Goal: Complete application form

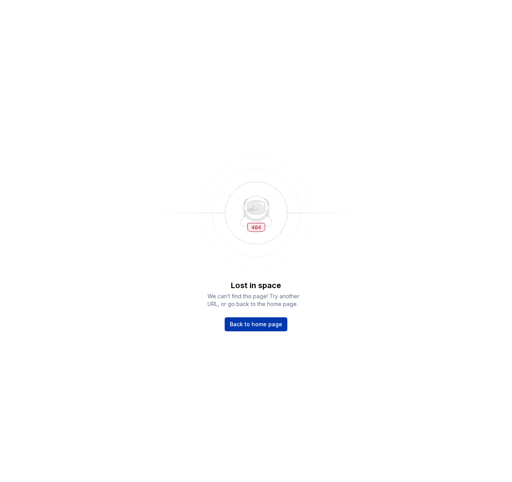
click at [272, 325] on span "Back to home page" at bounding box center [256, 324] width 53 height 8
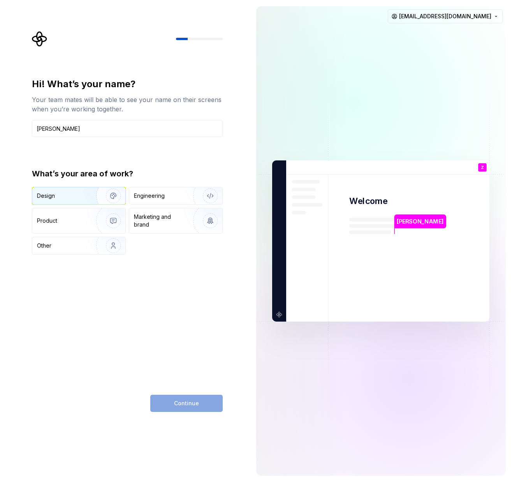
type input "[PERSON_NAME]"
click at [73, 197] on div "Design" at bounding box center [61, 196] width 49 height 8
click at [192, 397] on button "Continue" at bounding box center [186, 403] width 72 height 17
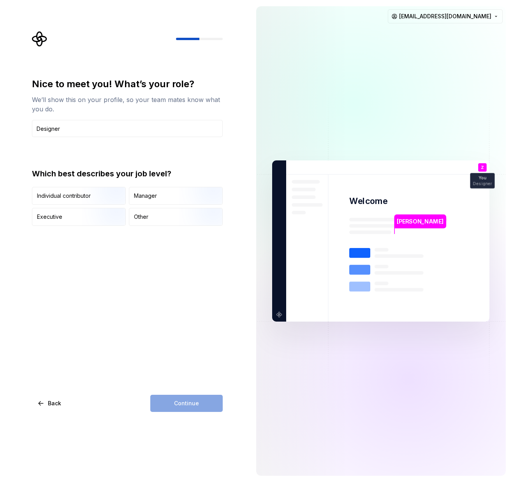
type input "Designer"
click at [192, 403] on div "Continue" at bounding box center [186, 403] width 72 height 17
click at [178, 265] on div "Nice to meet you! What’s your role? We’ll show this on your profile, so your te…" at bounding box center [127, 245] width 191 height 334
click at [110, 198] on img "button" at bounding box center [107, 205] width 50 height 52
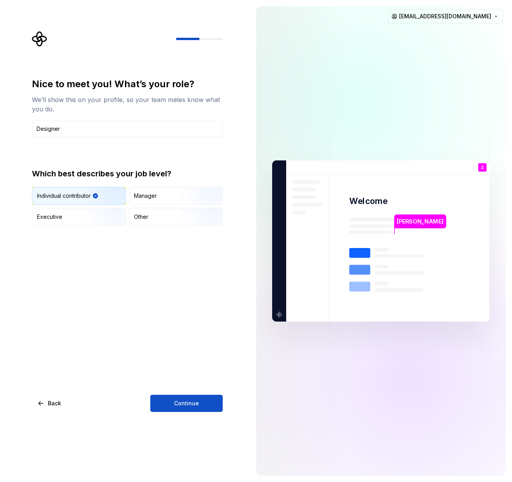
click at [213, 415] on div "Nice to meet you! What’s your role? We’ll show this on your profile, so your te…" at bounding box center [125, 241] width 250 height 482
click at [197, 402] on span "Continue" at bounding box center [186, 403] width 25 height 8
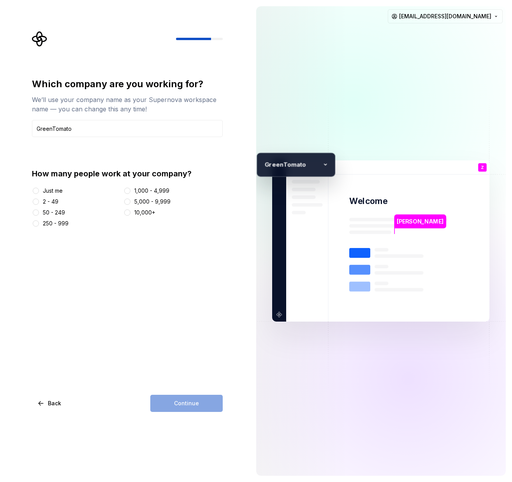
type input "GreenTomato"
click at [50, 210] on div "50 - 249" at bounding box center [54, 213] width 22 height 8
click at [39, 210] on button "50 - 249" at bounding box center [36, 212] width 6 height 6
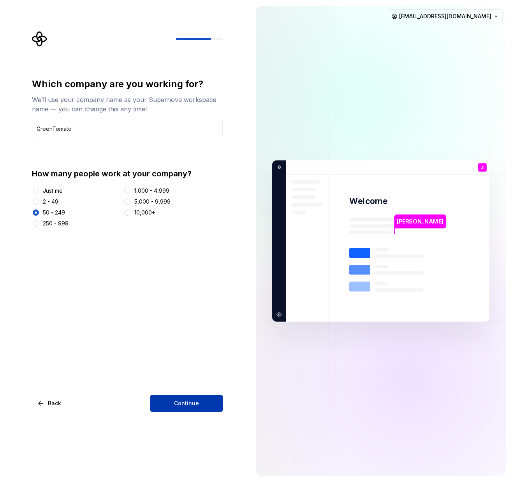
click at [196, 411] on button "Continue" at bounding box center [186, 403] width 72 height 17
